Goal: Task Accomplishment & Management: Use online tool/utility

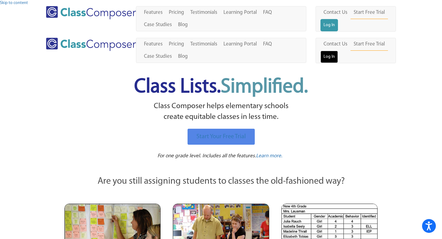
click at [338, 51] on link "Log In" at bounding box center [330, 57] width 18 height 12
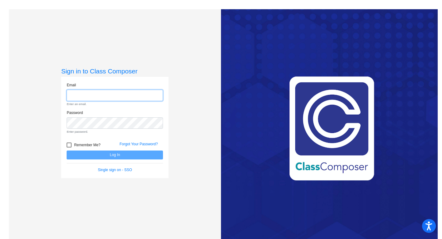
type input "[PERSON_NAME][EMAIL_ADDRESS][PERSON_NAME][DOMAIN_NAME]"
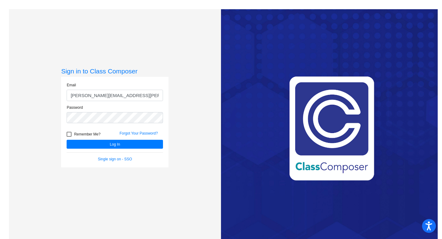
click at [69, 135] on div at bounding box center [69, 134] width 5 height 5
click at [69, 137] on input "Remember Me?" at bounding box center [69, 137] width 0 height 0
checkbox input "true"
click at [81, 141] on button "Log In" at bounding box center [115, 144] width 96 height 9
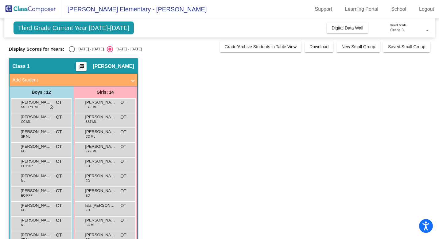
click at [70, 48] on div "Select an option" at bounding box center [72, 49] width 6 height 6
click at [72, 52] on input "2024 - 2025" at bounding box center [72, 52] width 0 height 0
radio input "true"
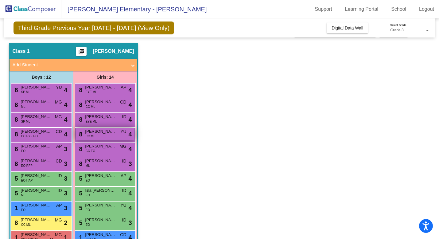
scroll to position [18, 0]
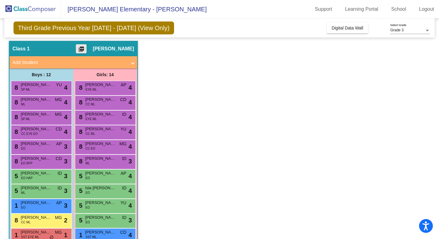
click at [85, 47] on mat-icon "picture_as_pdf" at bounding box center [81, 50] width 7 height 9
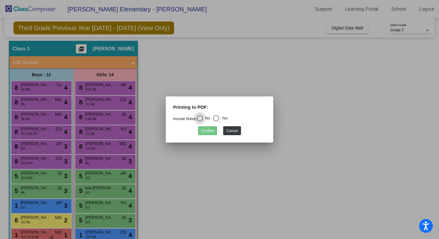
click at [219, 117] on div "Select an option" at bounding box center [216, 118] width 6 height 6
click at [216, 121] on input "Yes" at bounding box center [216, 121] width 0 height 0
radio input "true"
click at [210, 130] on button "Confirm" at bounding box center [207, 130] width 19 height 9
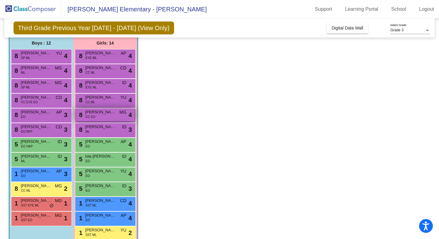
scroll to position [76, 0]
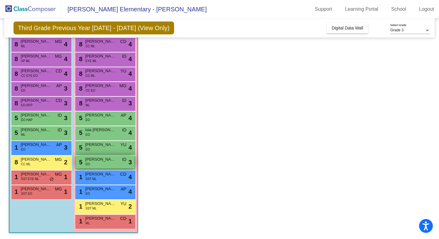
click at [100, 166] on div "5 Aubrey Hernandez EO ID lock do_not_disturb_alt 3" at bounding box center [105, 162] width 59 height 13
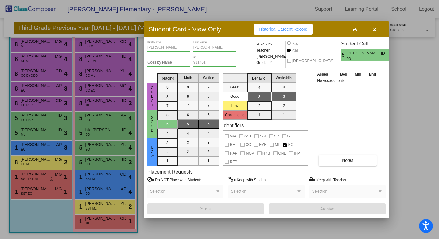
scroll to position [0, 0]
click at [340, 163] on button "Notes" at bounding box center [348, 160] width 58 height 11
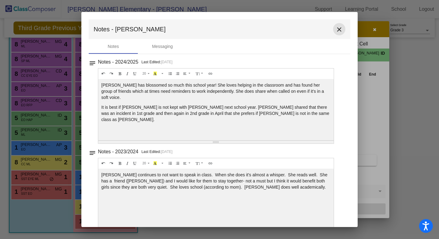
click at [337, 32] on mat-icon "close" at bounding box center [339, 29] width 7 height 7
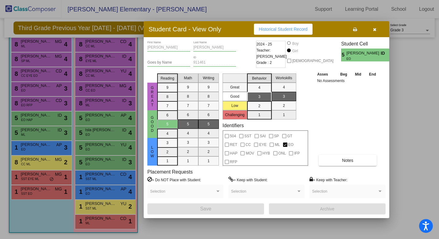
click at [375, 30] on icon "button" at bounding box center [374, 29] width 3 height 4
